Goal: Information Seeking & Learning: Learn about a topic

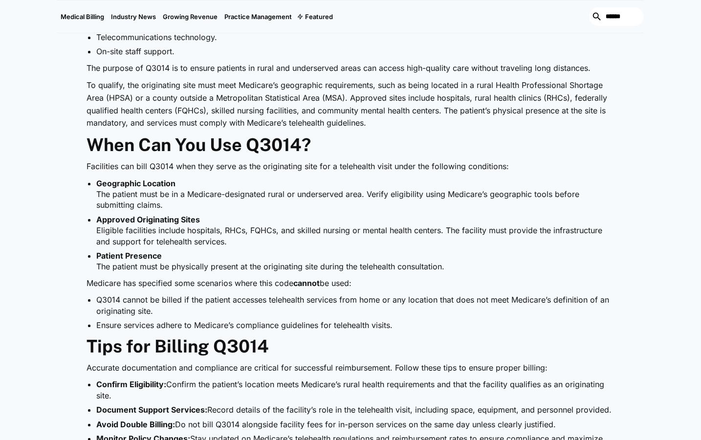
scroll to position [391, 0]
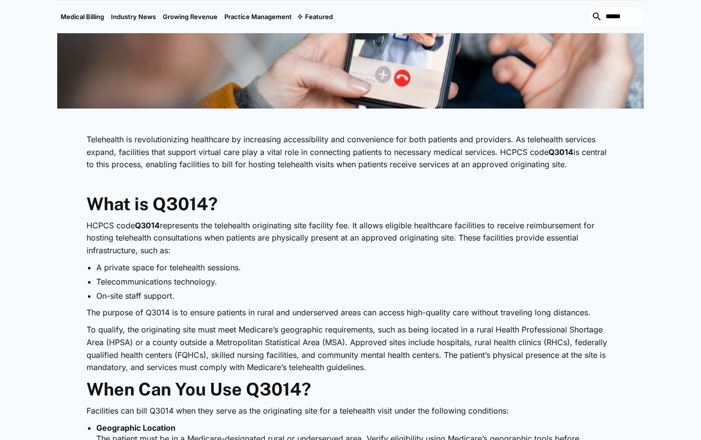
click at [410, 243] on p "HCPCS code Q3014 represents the telehealth originating site facility fee. It al…" at bounding box center [351, 238] width 528 height 38
drag, startPoint x: 477, startPoint y: 343, endPoint x: 569, endPoint y: 344, distance: 91.4
click at [569, 344] on p "To qualify, the originating site must meet Medicare’s geographic requirements, …" at bounding box center [351, 349] width 528 height 50
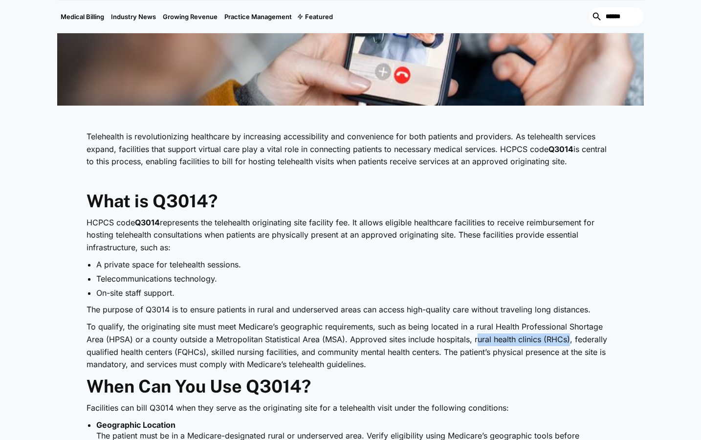
scroll to position [586, 0]
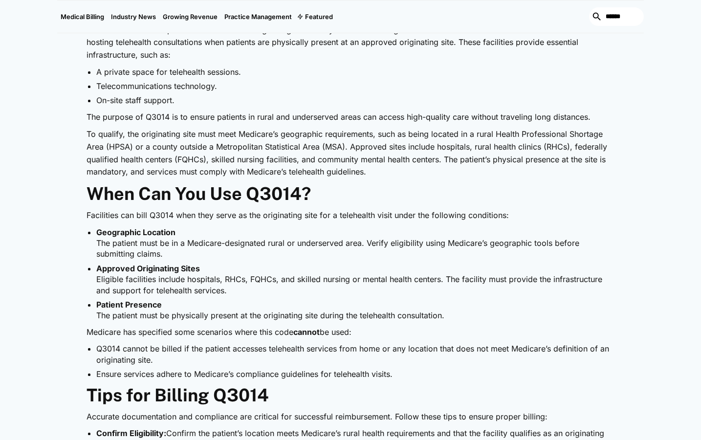
click at [63, 249] on div "Telehealth is revolutionizing healthcare by increasing accessibility and conven…" at bounding box center [350, 414] width 586 height 963
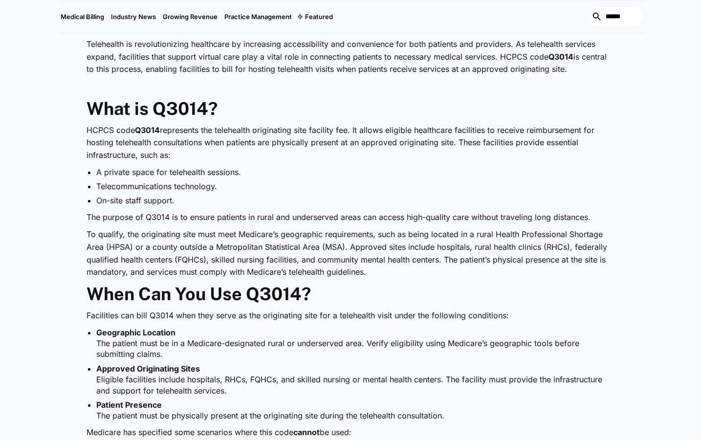
scroll to position [391, 0]
